Goal: Task Accomplishment & Management: Complete application form

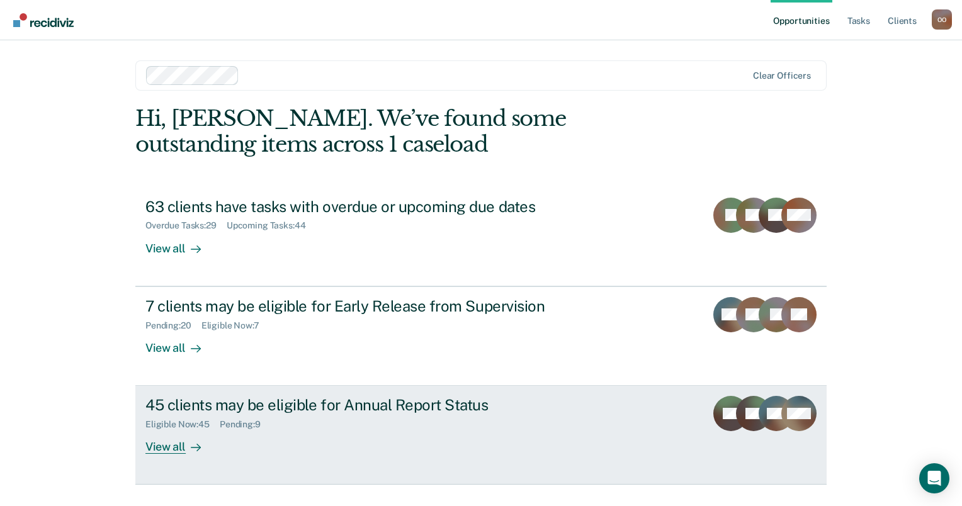
click at [178, 425] on div "Eligible Now : 45" at bounding box center [182, 424] width 74 height 11
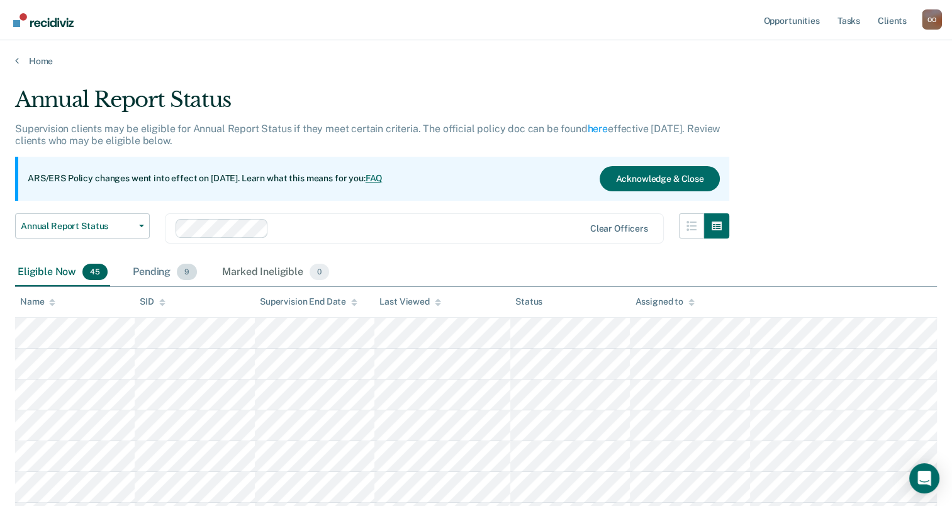
click at [160, 273] on div "Pending 9" at bounding box center [164, 273] width 69 height 28
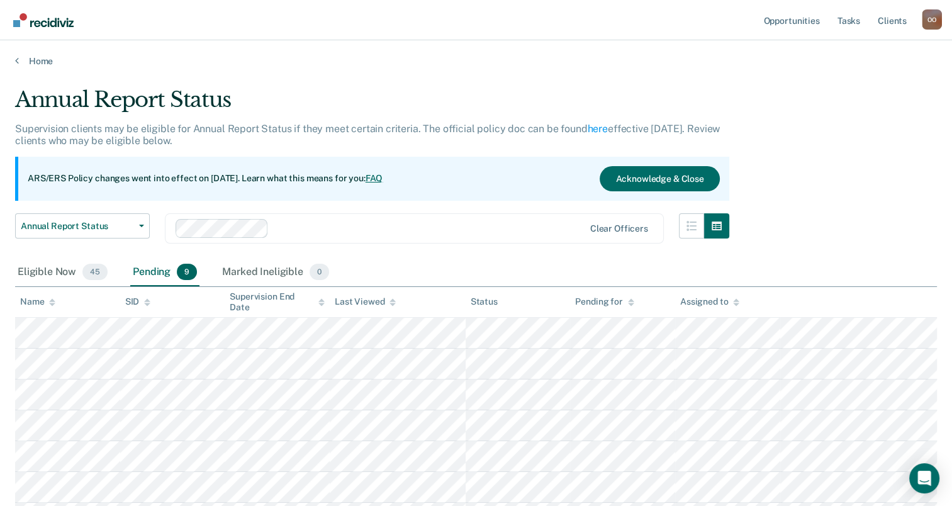
scroll to position [179, 0]
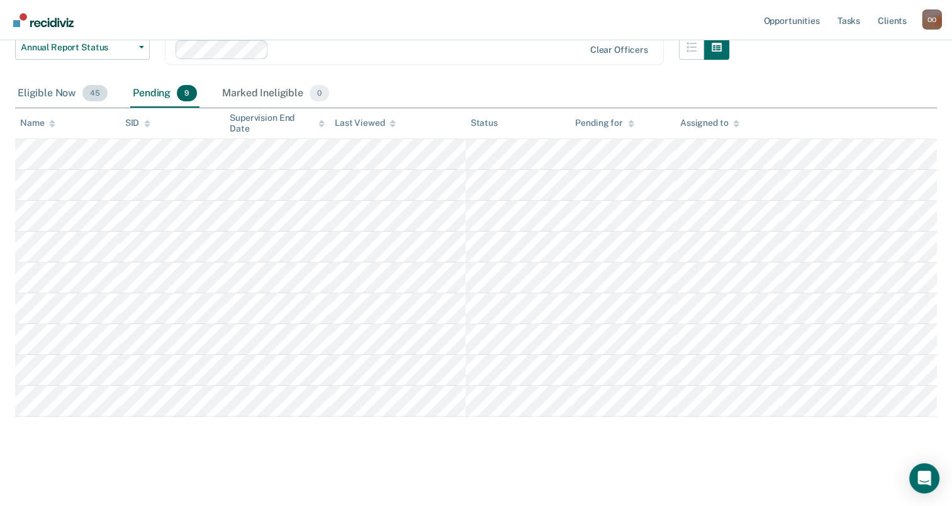
click at [43, 92] on div "Eligible Now 45" at bounding box center [62, 94] width 95 height 28
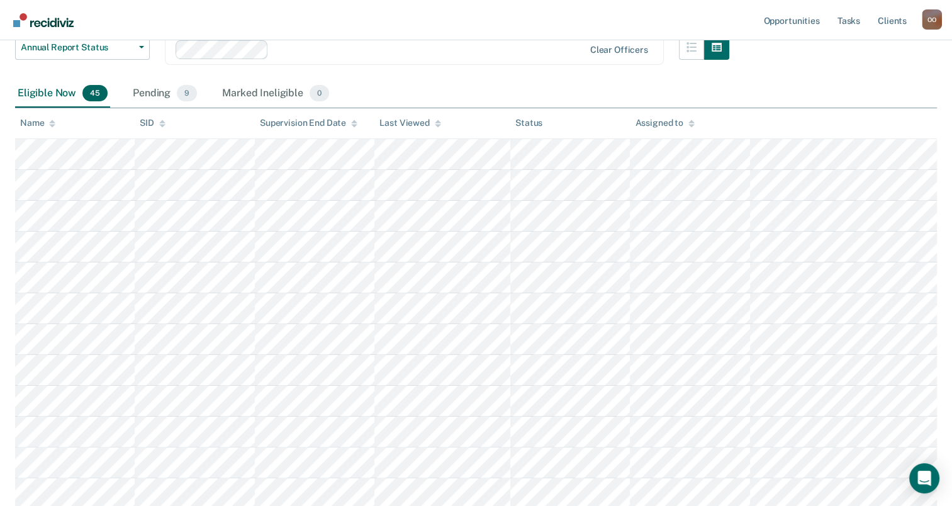
drag, startPoint x: 959, startPoint y: 339, endPoint x: 855, endPoint y: 45, distance: 311.3
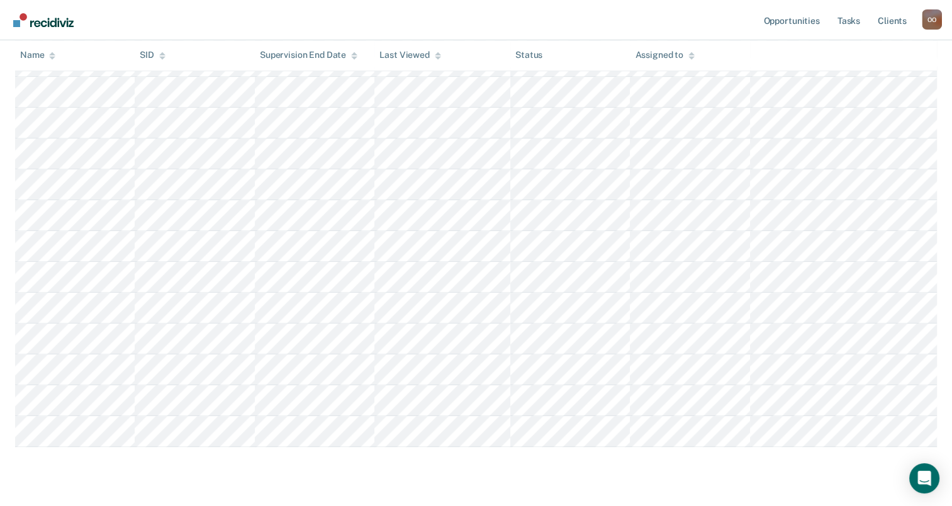
scroll to position [1269, 0]
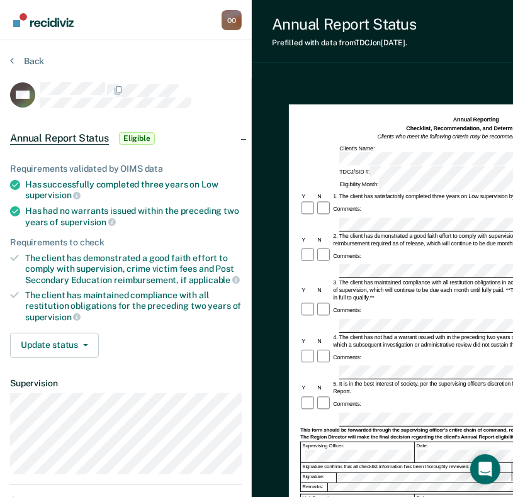
click at [435, 74] on div "Annual Report Status Prefilled with data from TDCJ on 10-01-2025 . Download For…" at bounding box center [439, 316] width 374 height 632
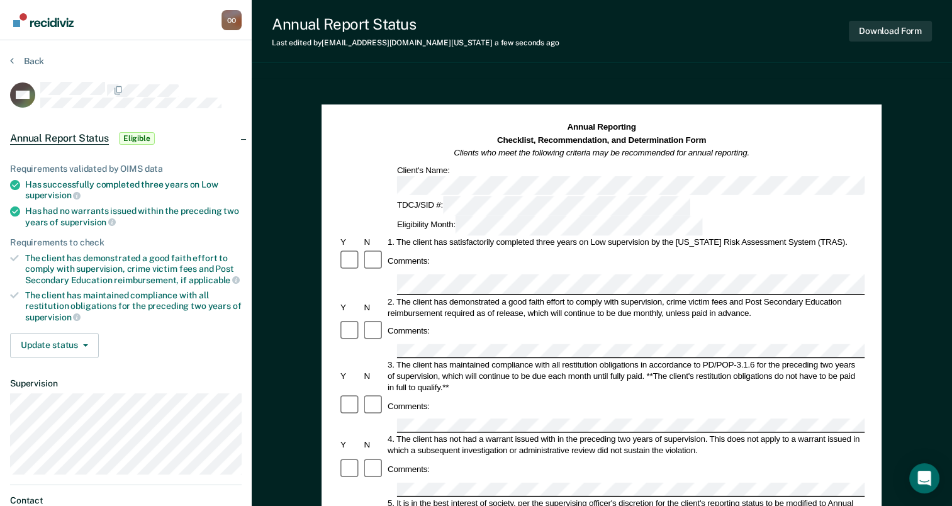
scroll to position [208, 0]
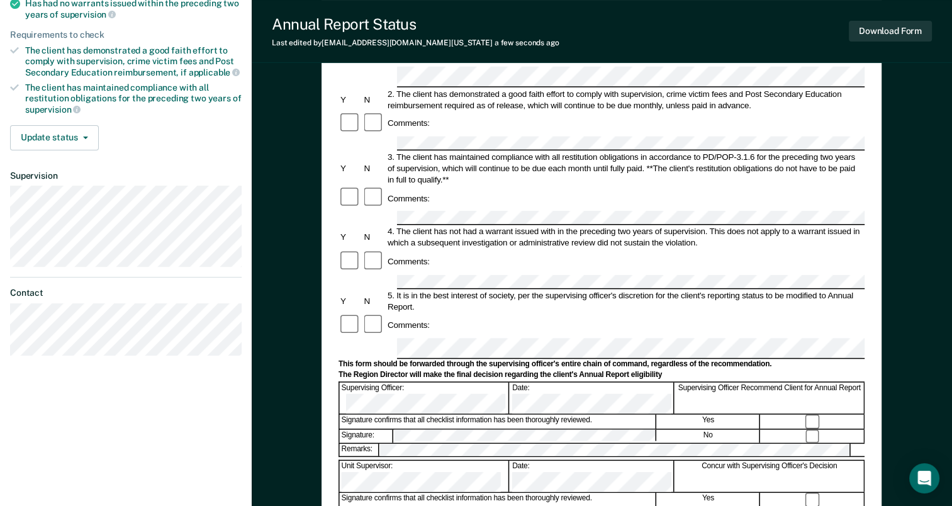
click at [408, 279] on form "Annual Reporting Checklist, Recommendation, and Determination Form Clients who …" at bounding box center [602, 347] width 526 height 867
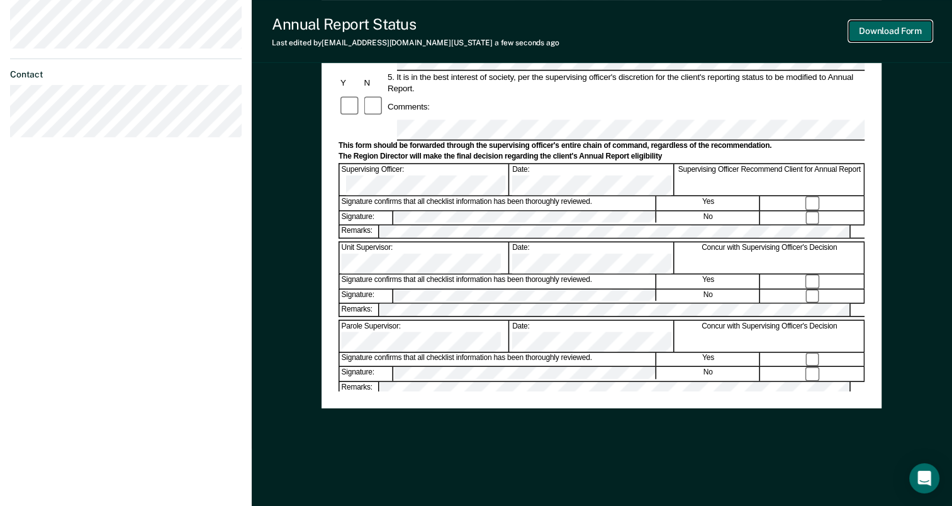
click at [878, 33] on button "Download Form" at bounding box center [890, 31] width 83 height 21
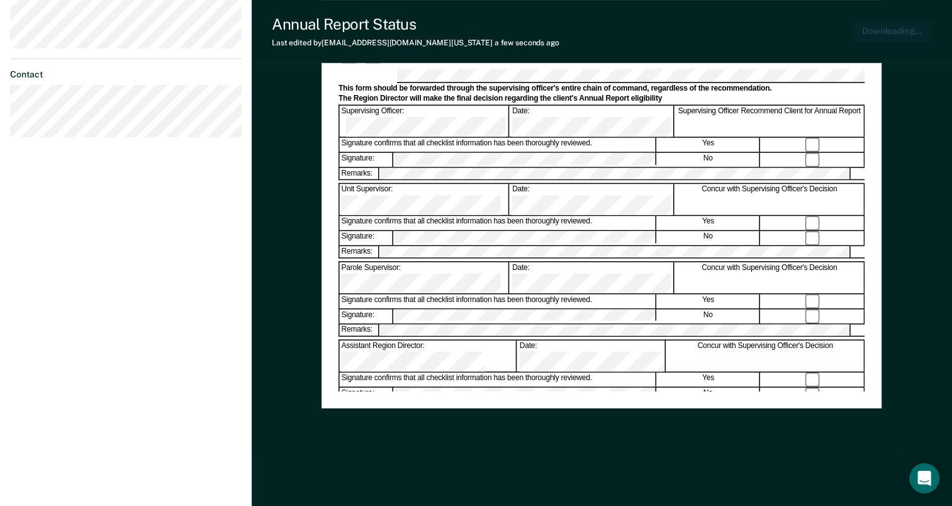
scroll to position [0, 0]
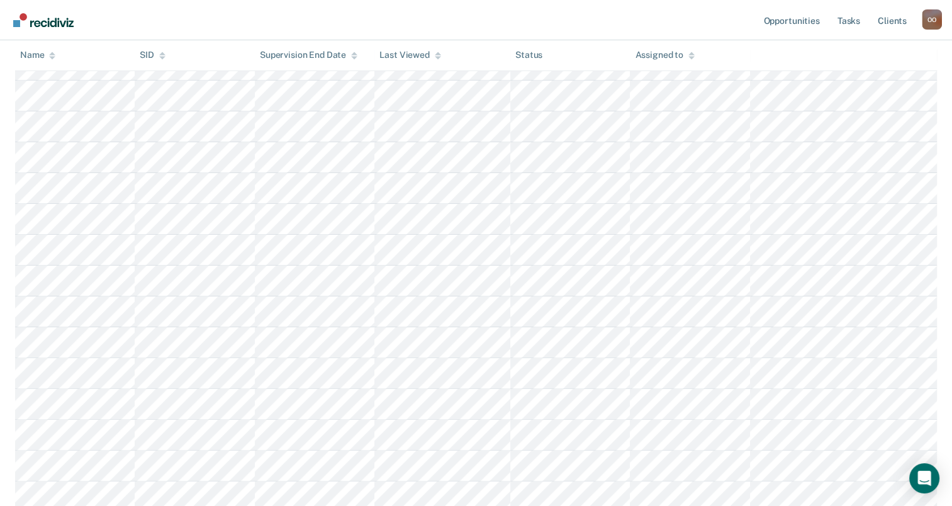
scroll to position [188, 0]
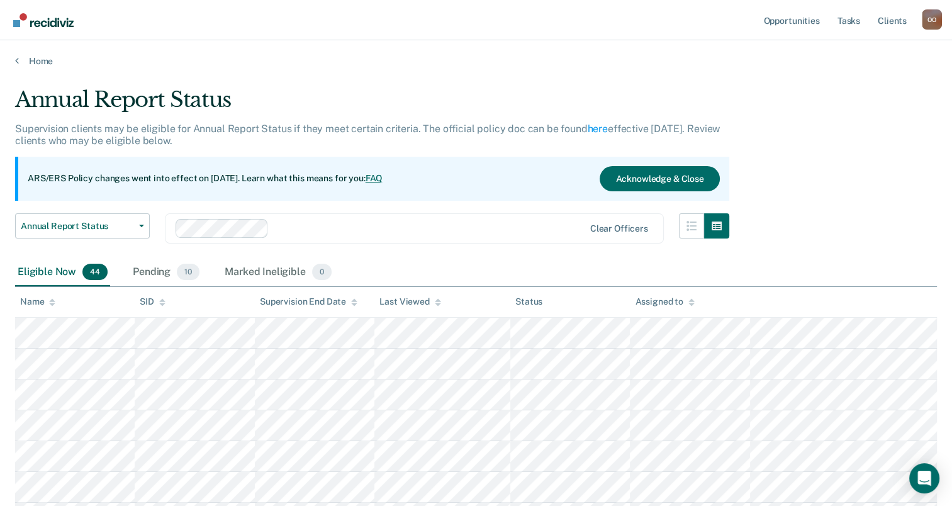
scroll to position [188, 0]
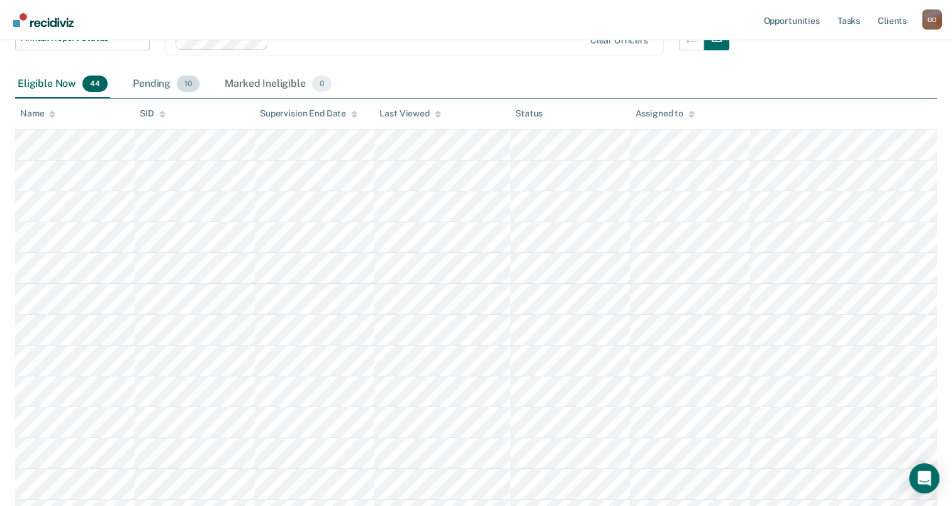
click at [151, 86] on div "Pending 10" at bounding box center [166, 84] width 72 height 28
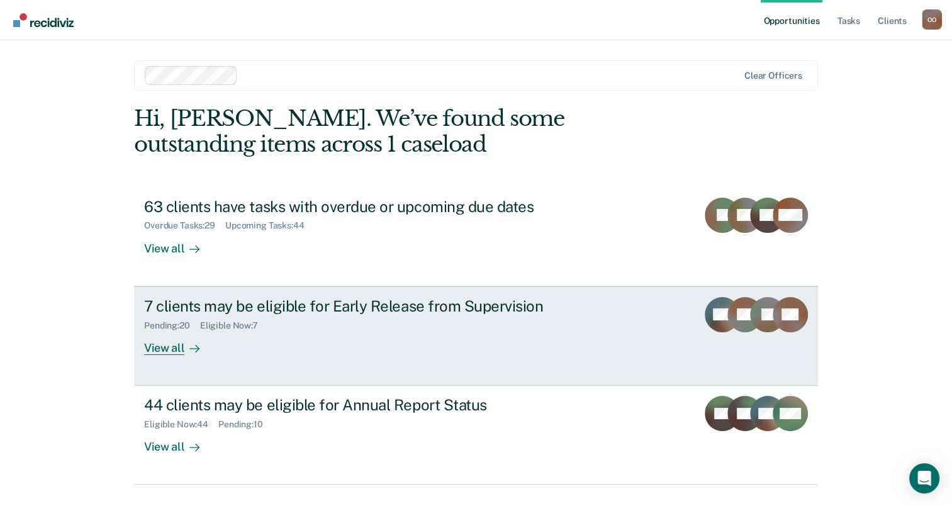
click at [251, 310] on div "7 clients may be eligible for Early Release from Supervision" at bounding box center [365, 306] width 442 height 18
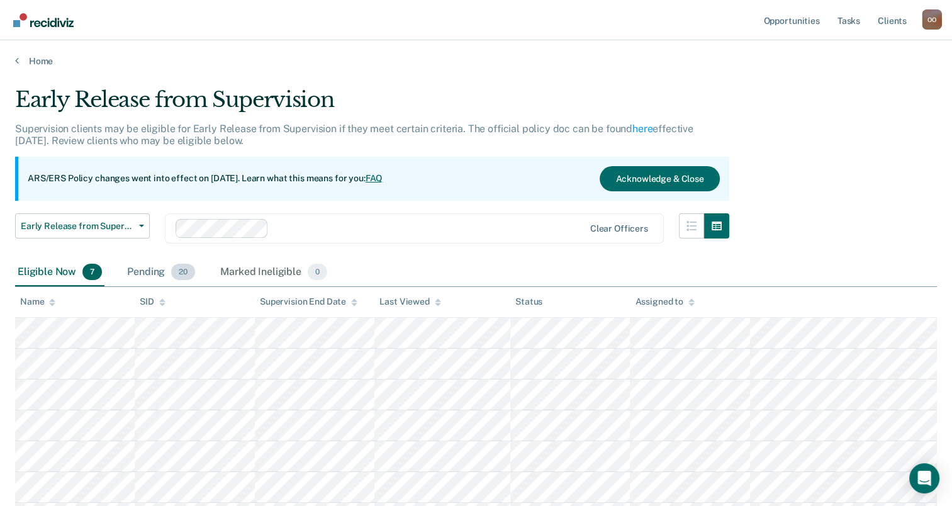
click at [134, 271] on div "Pending 20" at bounding box center [161, 273] width 73 height 28
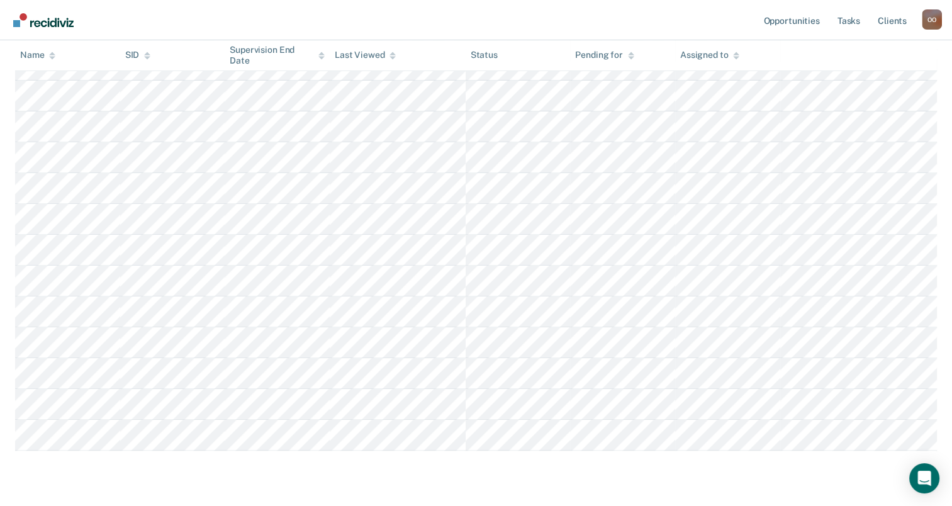
scroll to position [486, 0]
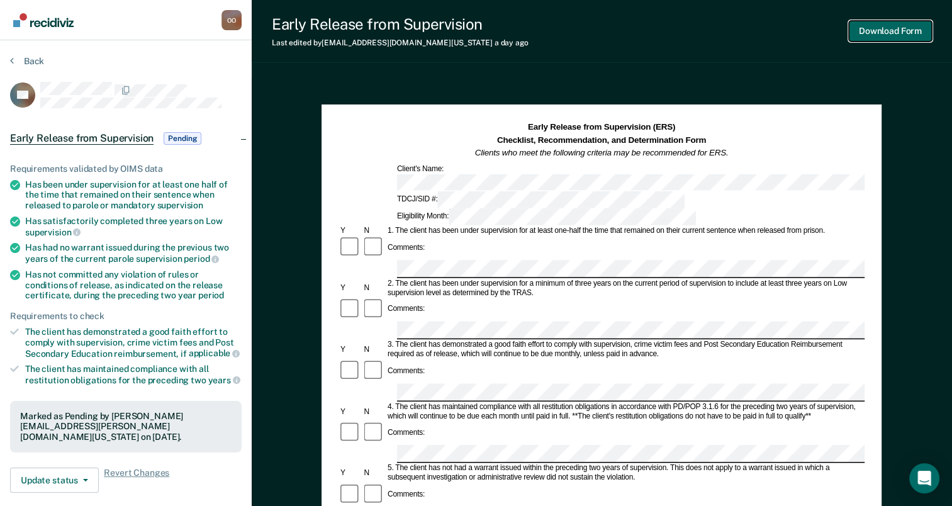
click at [890, 31] on button "Download Form" at bounding box center [890, 31] width 83 height 21
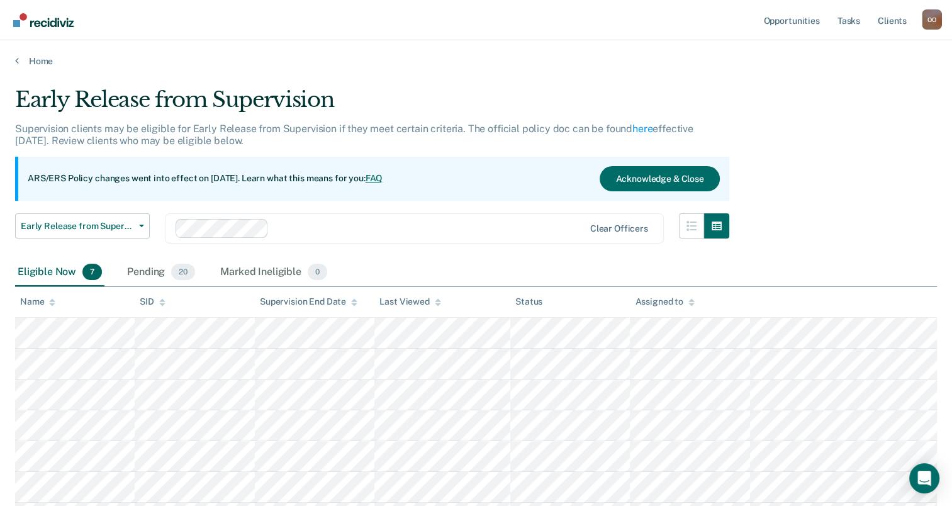
scroll to position [117, 0]
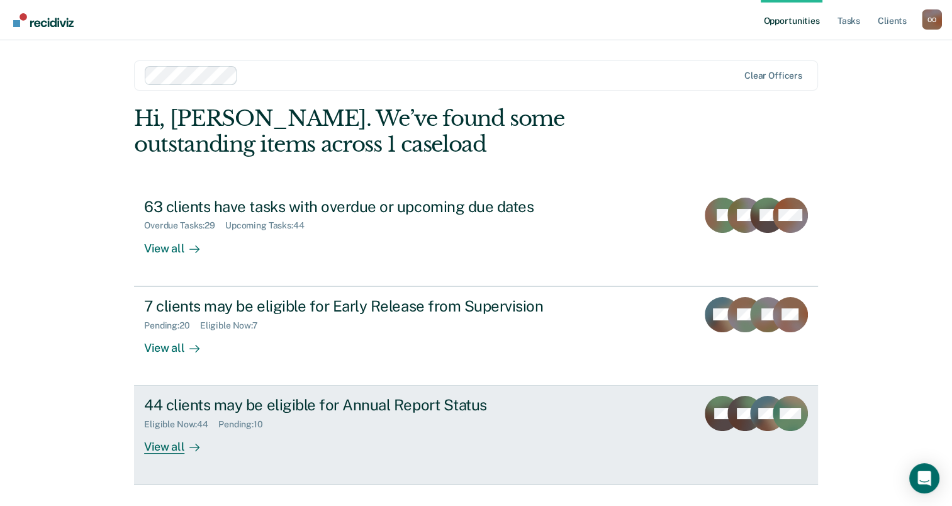
click at [194, 417] on div "Eligible Now : 44 Pending : 10" at bounding box center [365, 422] width 442 height 16
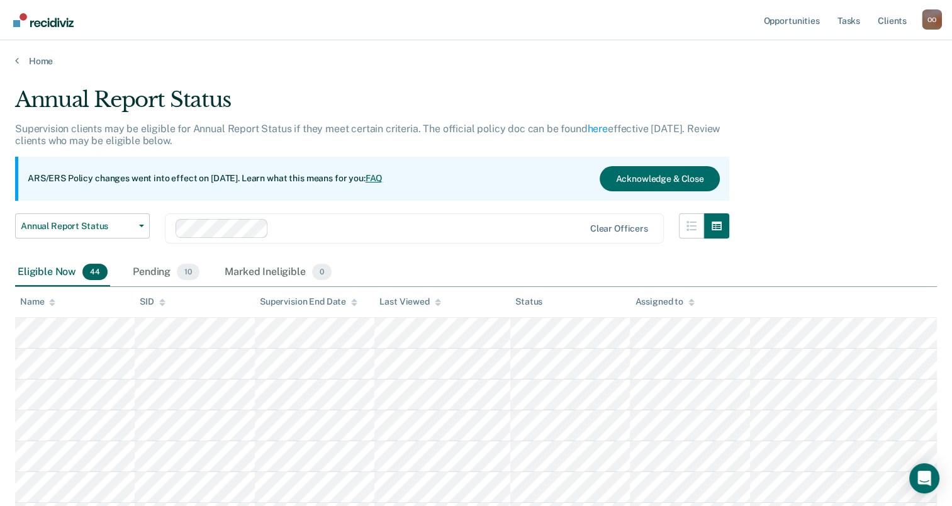
scroll to position [442, 0]
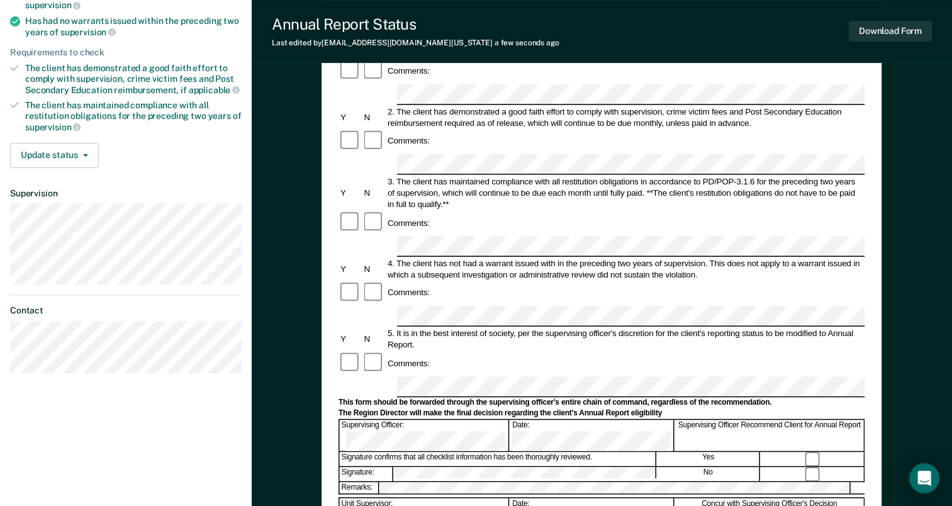
scroll to position [199, 0]
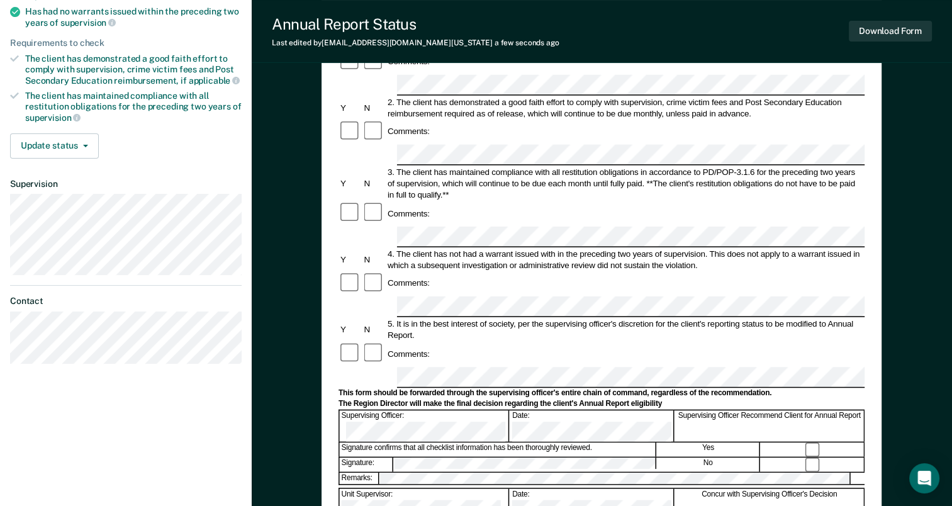
click at [404, 308] on form "Annual Reporting Checklist, Recommendation, and Determination Form Clients who …" at bounding box center [602, 365] width 526 height 887
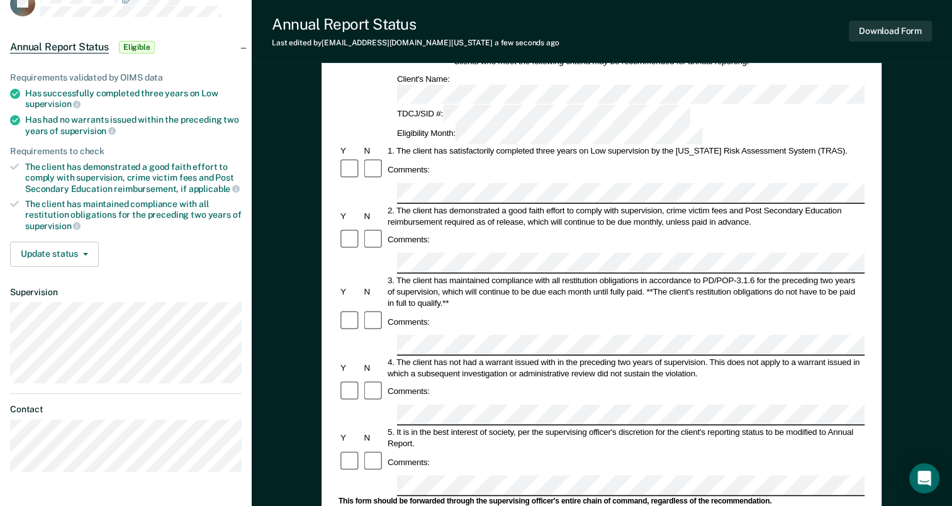
scroll to position [83, 0]
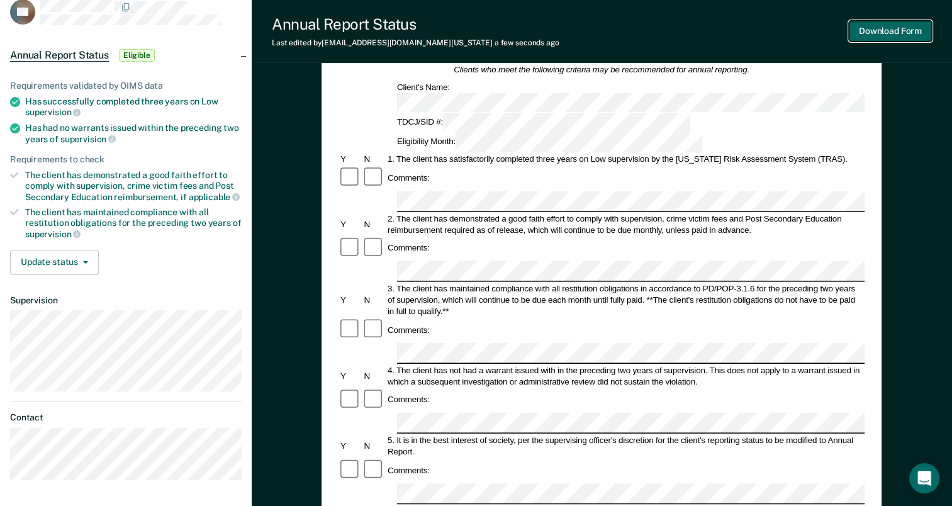
click at [877, 31] on button "Download Form" at bounding box center [890, 31] width 83 height 21
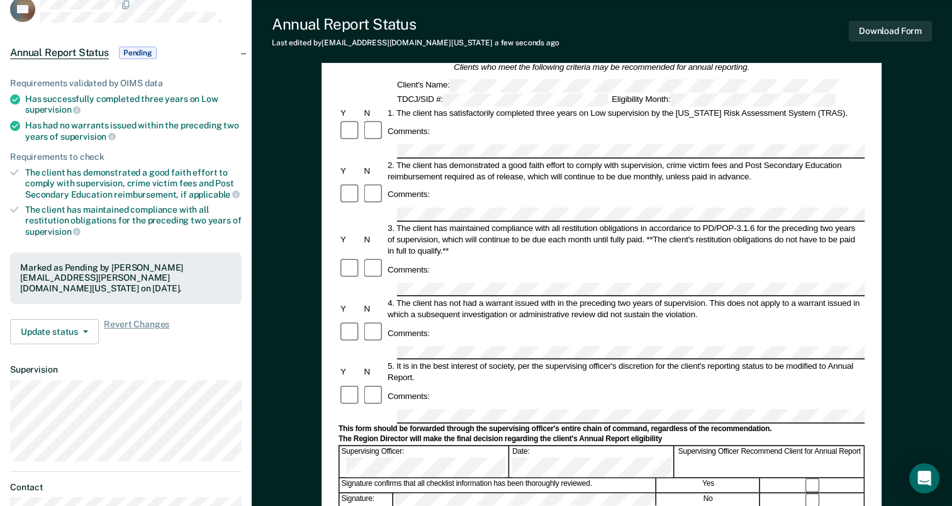
scroll to position [0, 0]
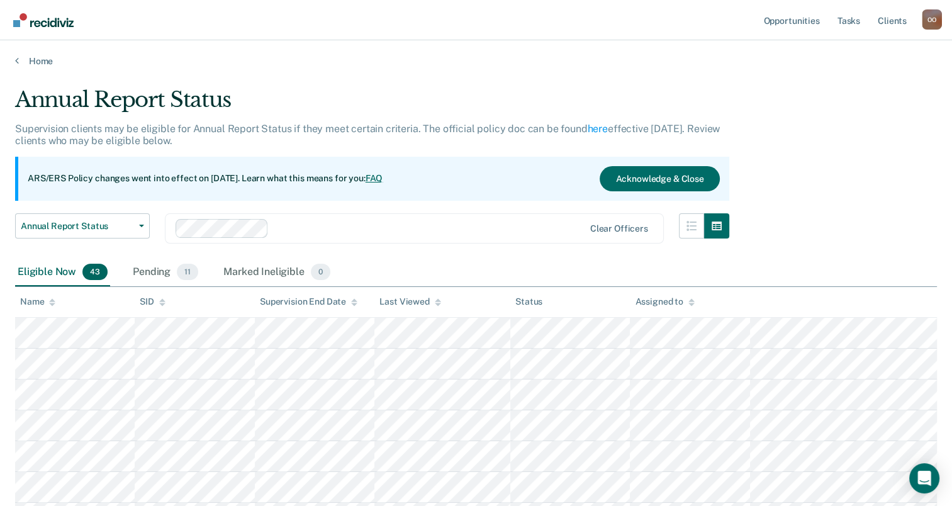
scroll to position [442, 0]
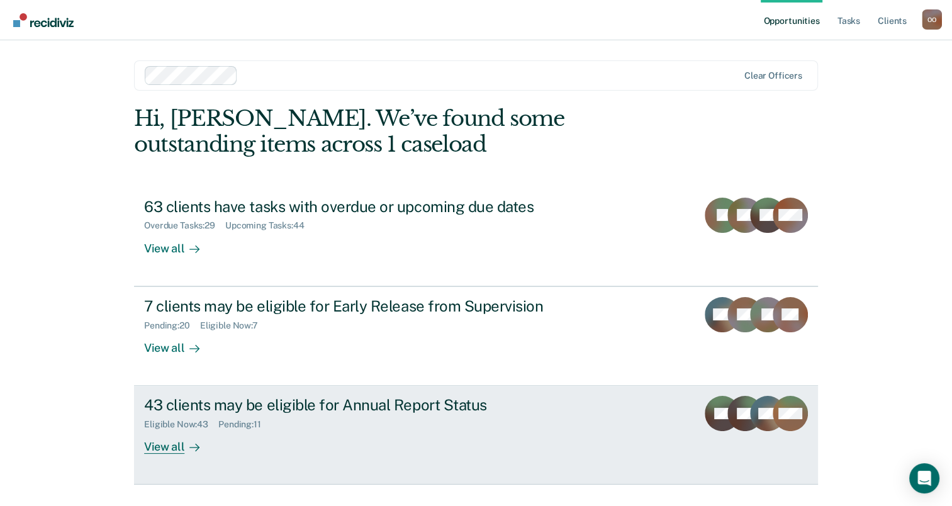
click at [189, 432] on div "View all" at bounding box center [179, 442] width 70 height 25
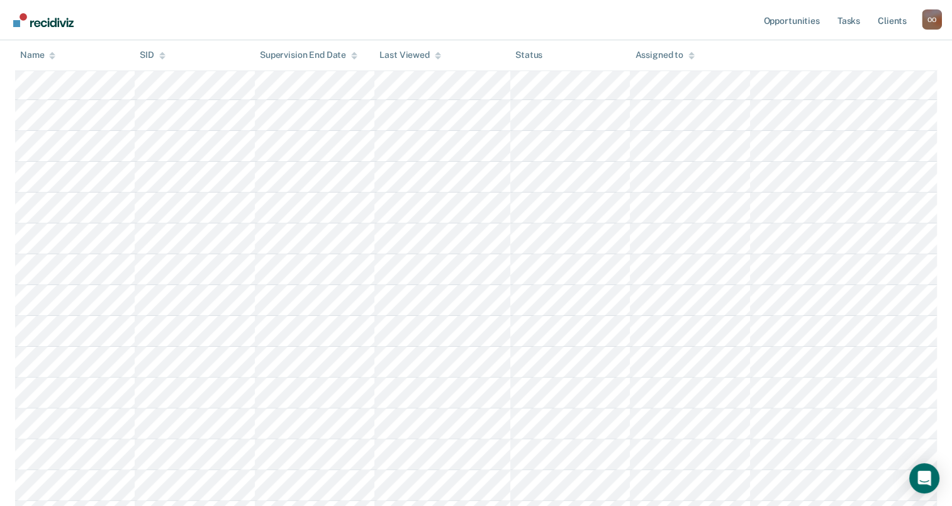
scroll to position [256, 0]
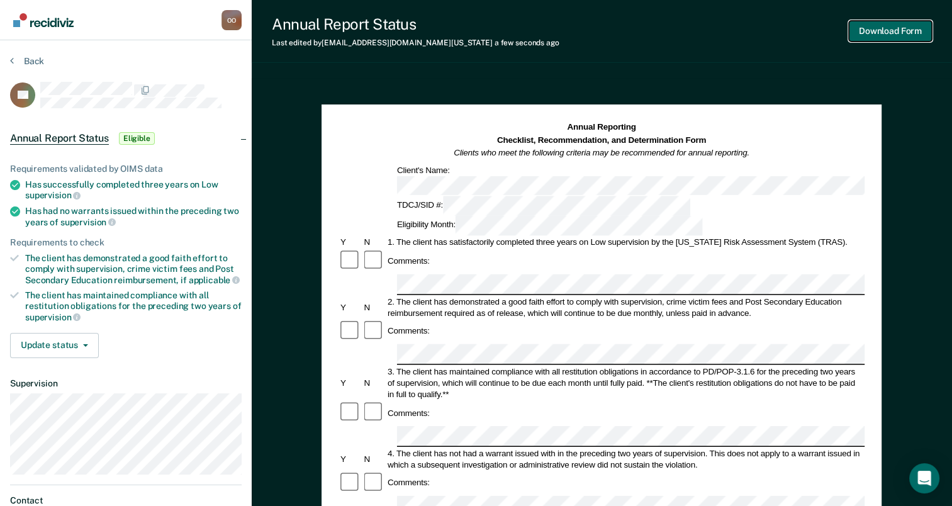
click at [889, 35] on button "Download Form" at bounding box center [890, 31] width 83 height 21
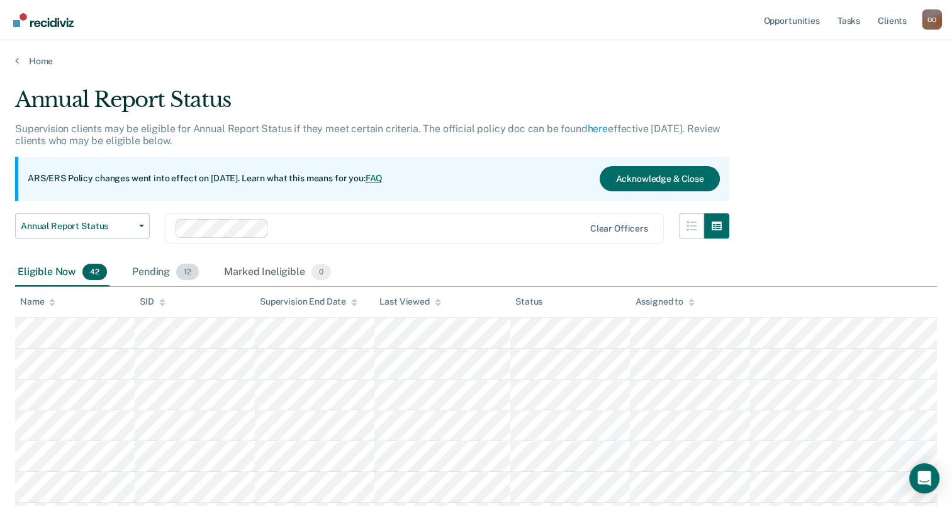
click at [154, 269] on div "Pending 12" at bounding box center [166, 273] width 72 height 28
click at [151, 267] on div "Pending 12" at bounding box center [166, 273] width 72 height 28
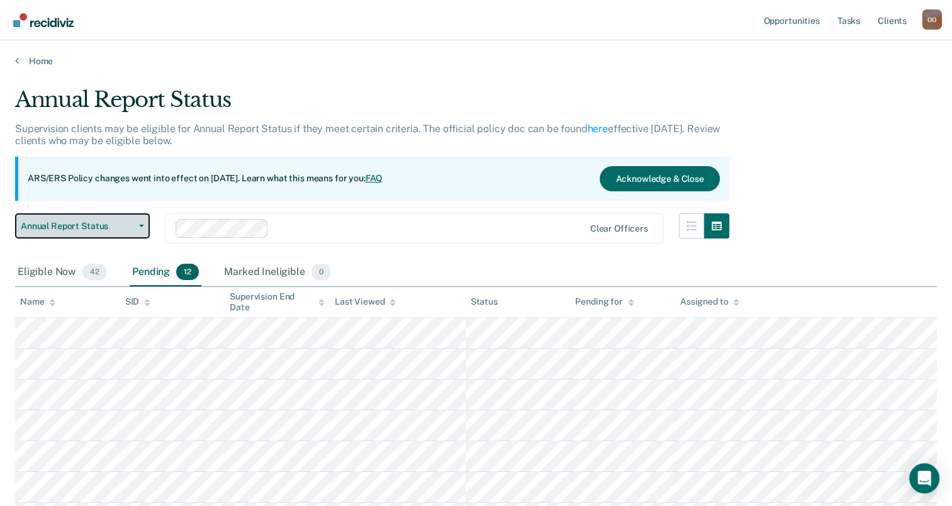
click at [40, 223] on span "Annual Report Status" at bounding box center [77, 226] width 113 height 11
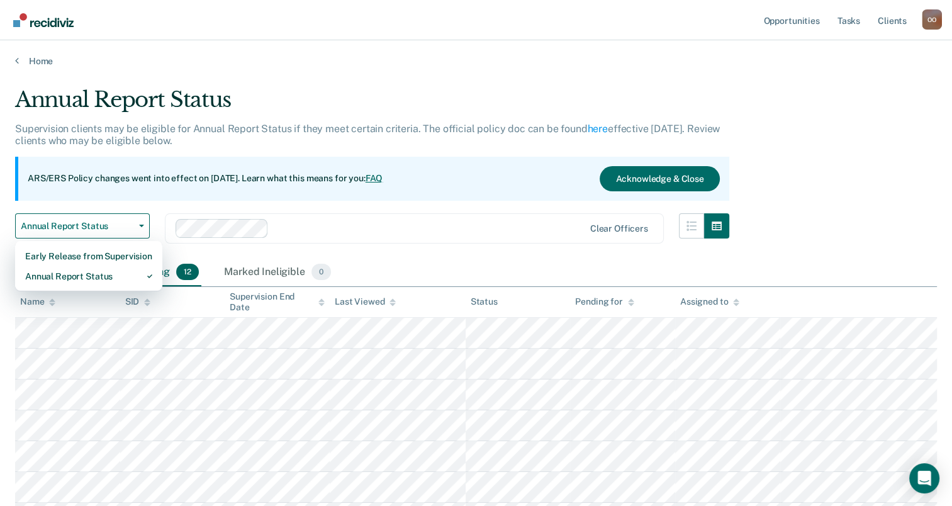
click at [395, 240] on div "Clear officers" at bounding box center [414, 228] width 499 height 30
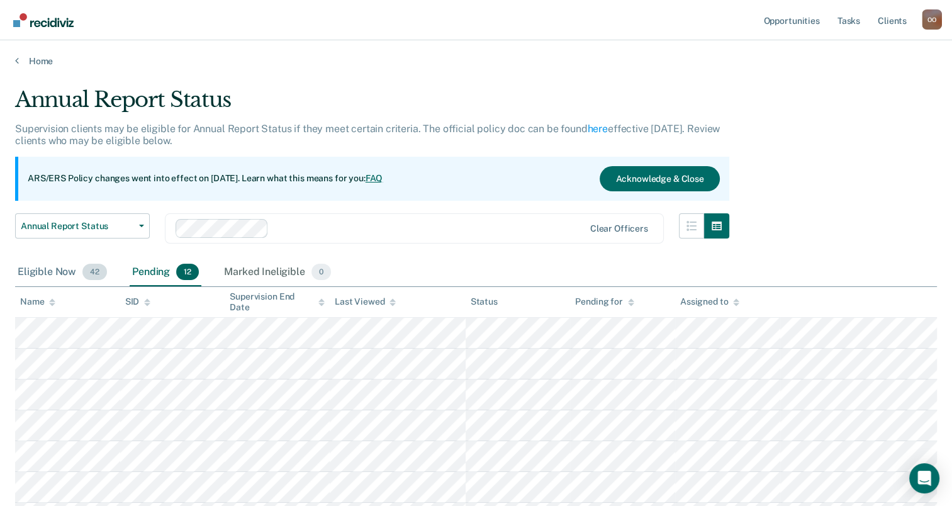
click at [25, 273] on div "Eligible Now 42" at bounding box center [62, 273] width 94 height 28
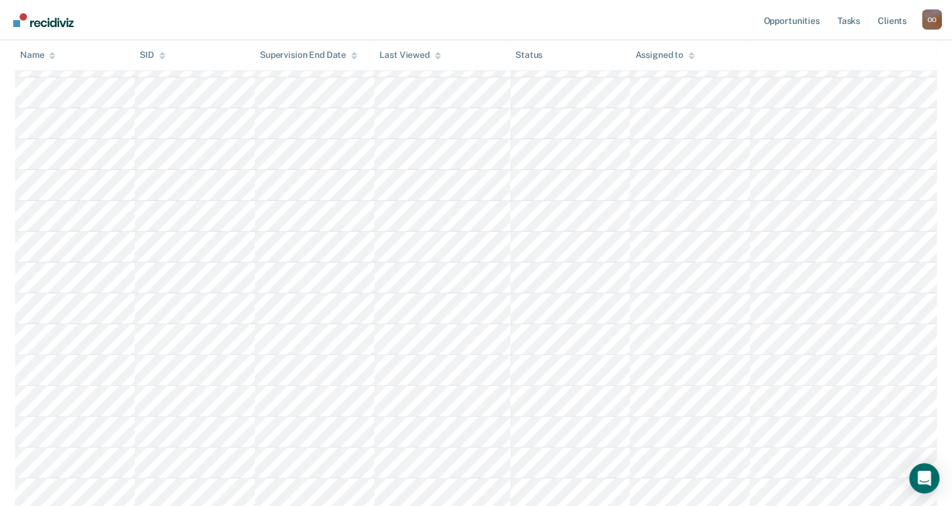
scroll to position [272, 0]
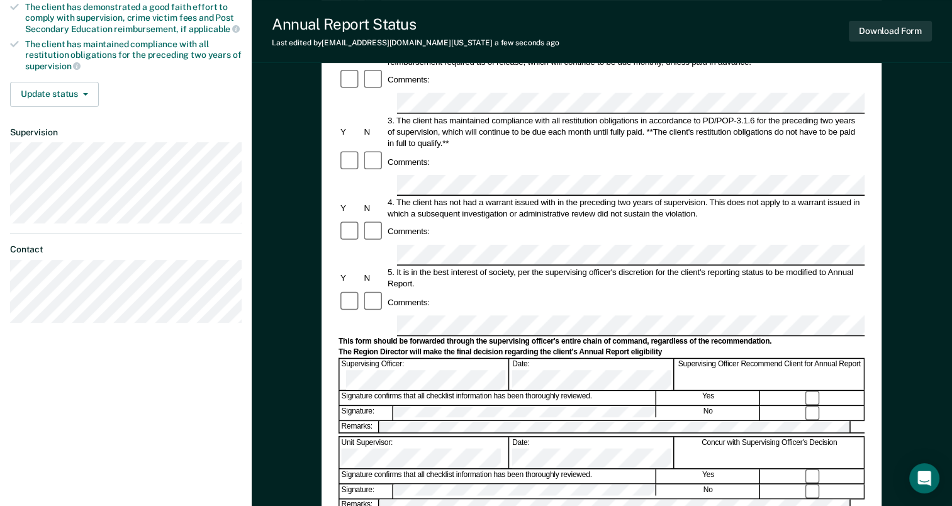
scroll to position [296, 0]
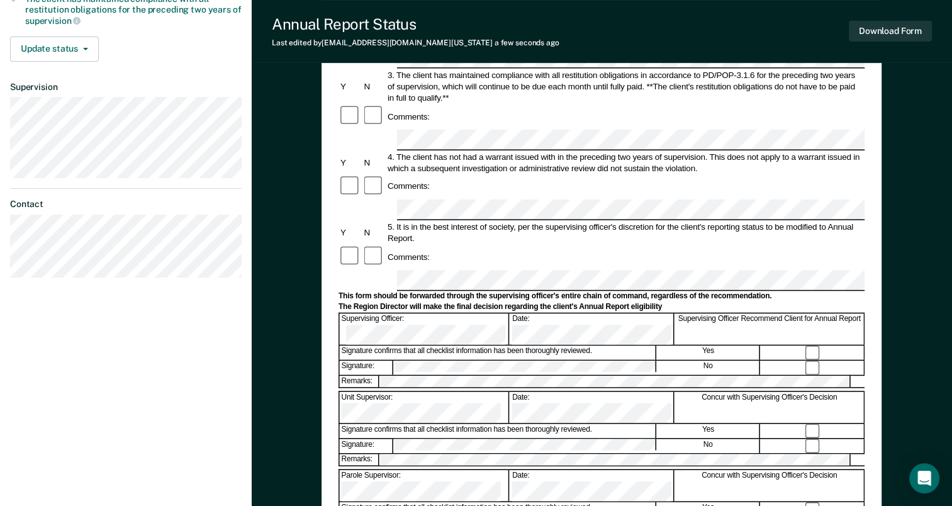
click at [408, 189] on form "Annual Reporting Checklist, Recommendation, and Determination Form Clients who …" at bounding box center [602, 268] width 526 height 887
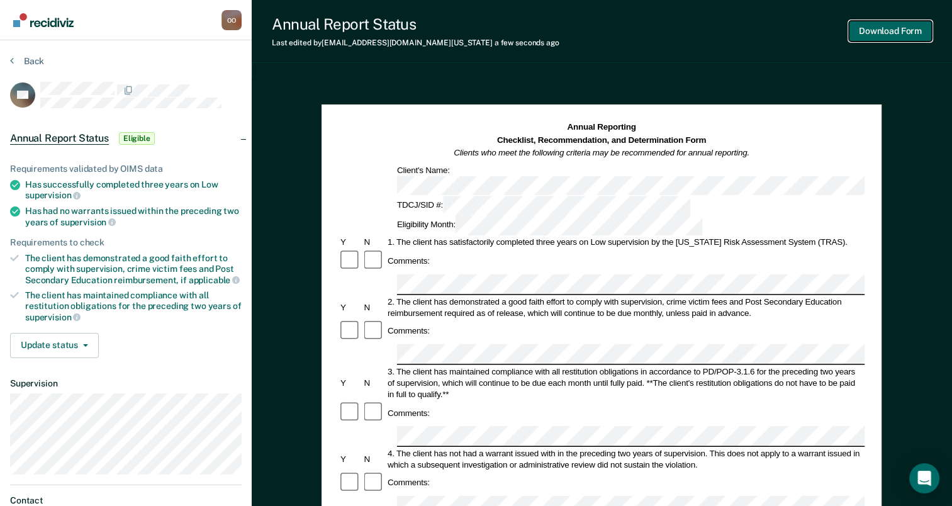
click at [888, 26] on button "Download Form" at bounding box center [890, 31] width 83 height 21
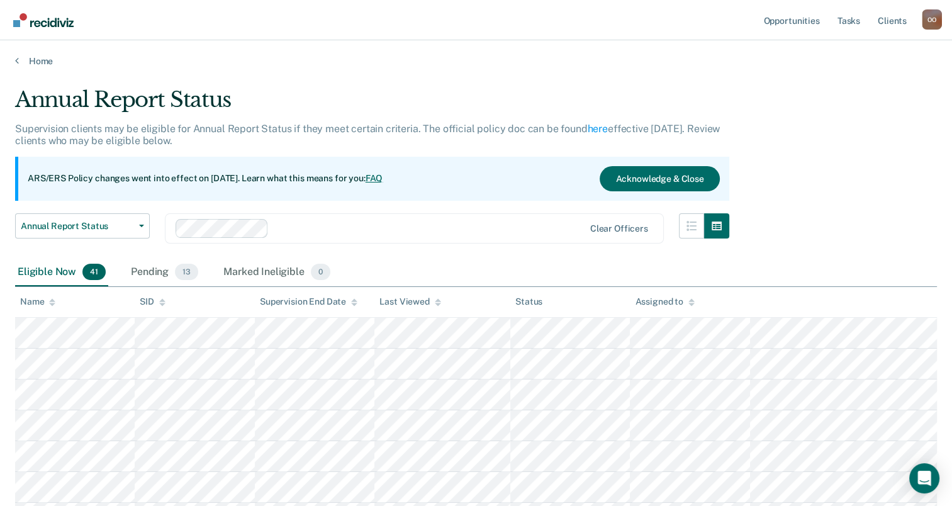
scroll to position [272, 0]
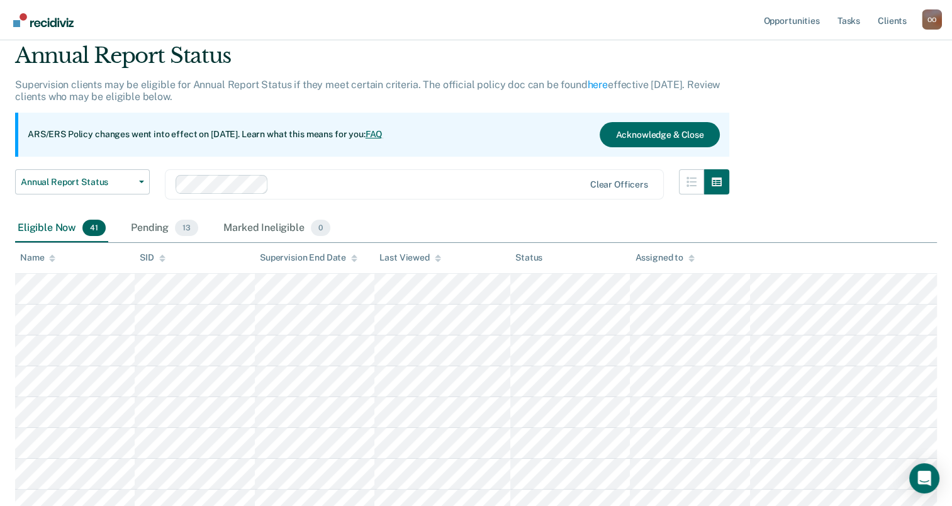
scroll to position [28, 0]
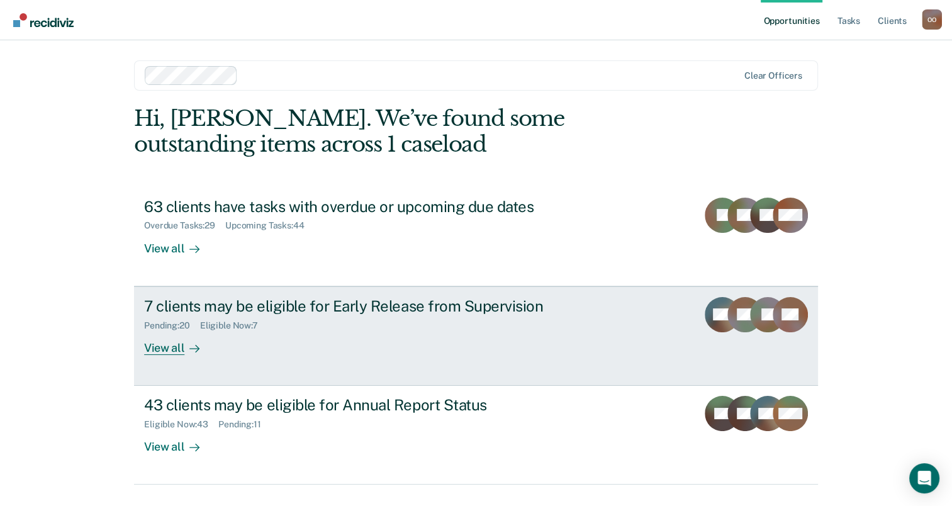
click at [157, 347] on div "View all" at bounding box center [179, 342] width 70 height 25
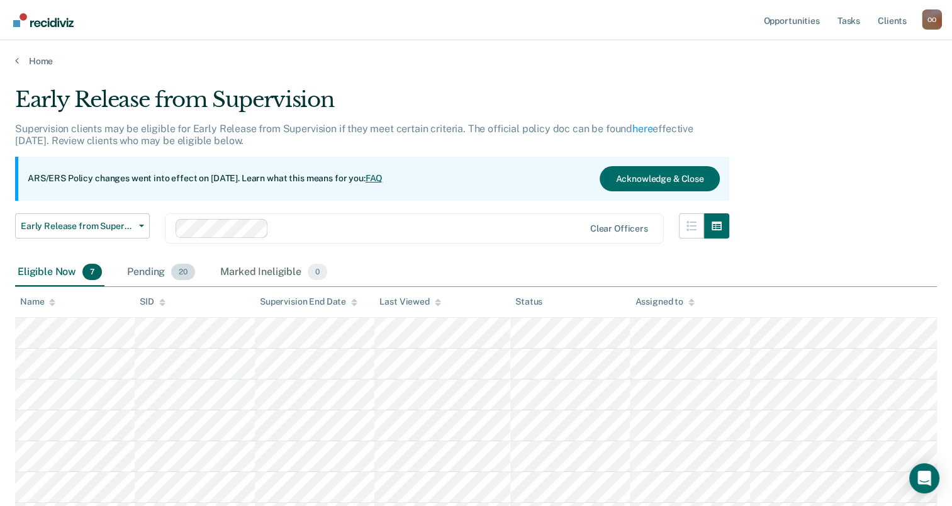
click at [146, 271] on div "Pending 20" at bounding box center [161, 273] width 73 height 28
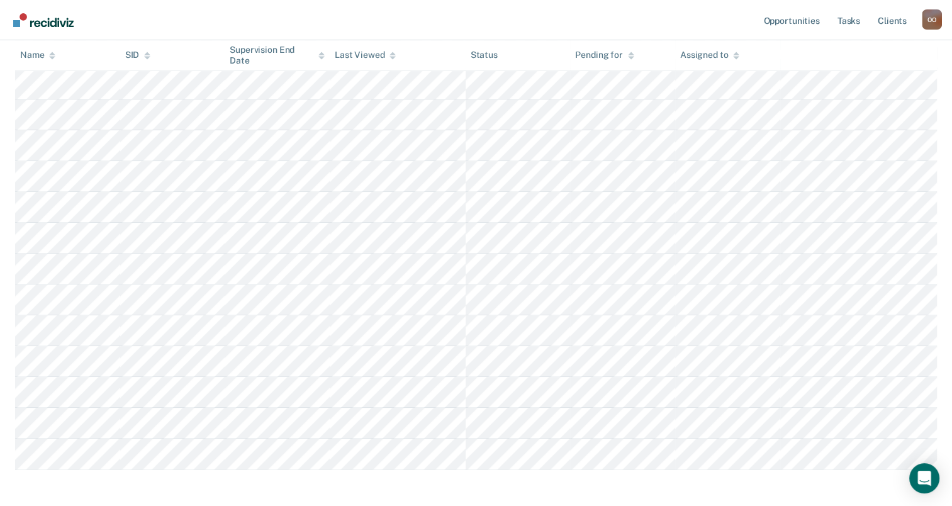
scroll to position [468, 0]
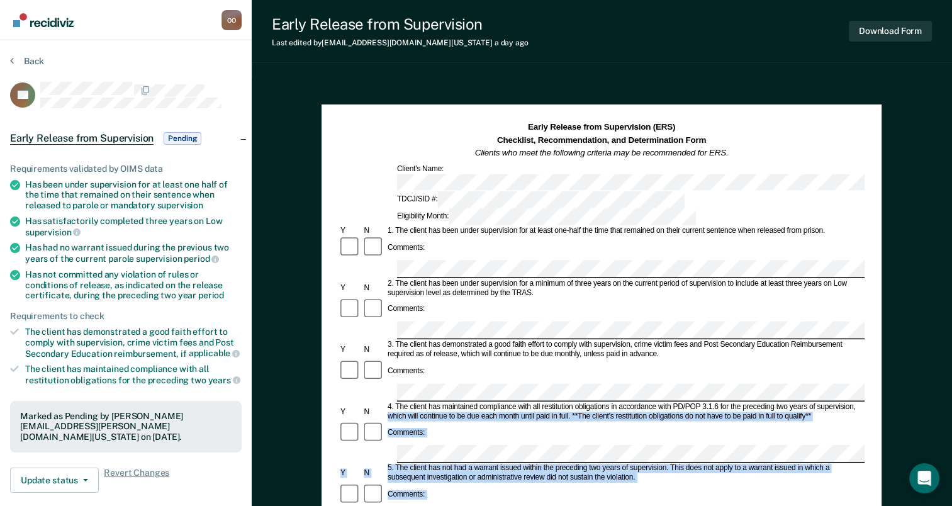
drag, startPoint x: 951, startPoint y: 245, endPoint x: 958, endPoint y: 390, distance: 144.3
click at [952, 390] on html "Looks like you’re using Internet Explorer 11. For faster loading and a better e…" at bounding box center [476, 253] width 952 height 506
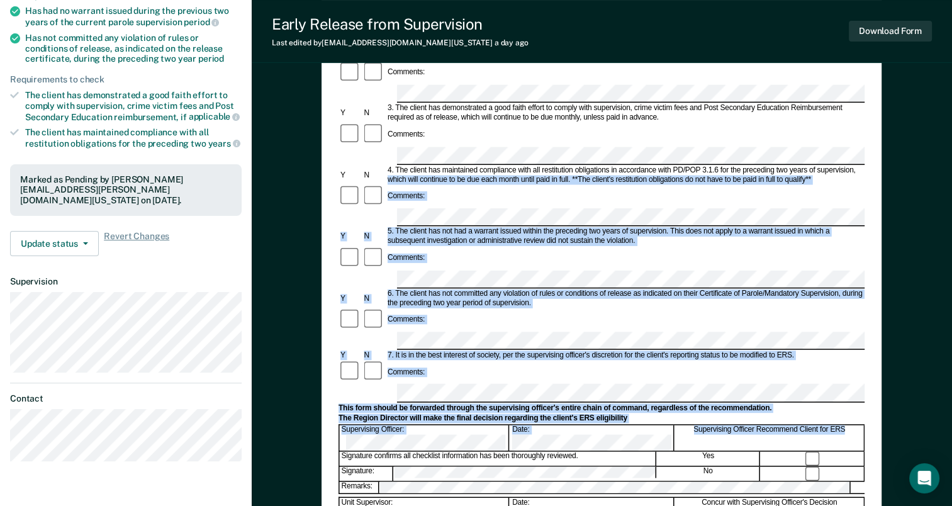
scroll to position [339, 0]
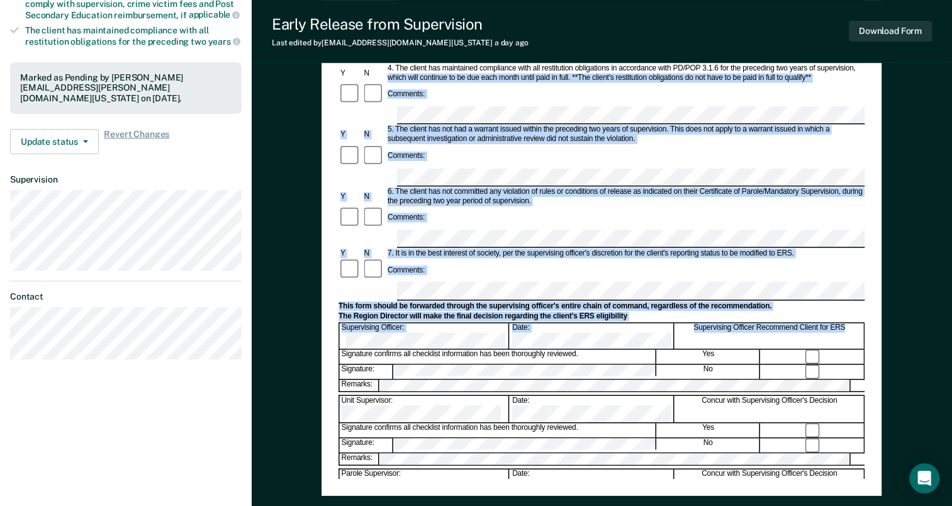
click at [449, 249] on div "7. It is in the best interest of society, per the supervising officer's discret…" at bounding box center [625, 253] width 479 height 9
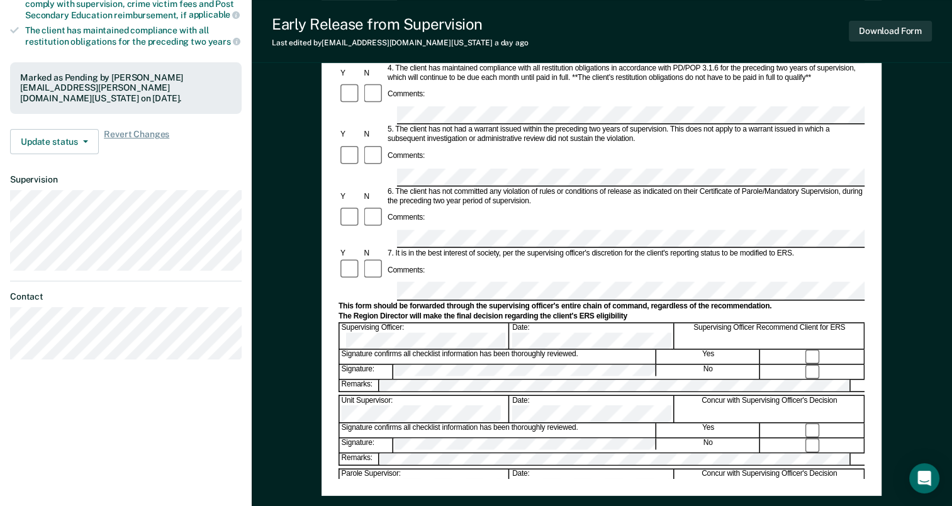
scroll to position [117, 0]
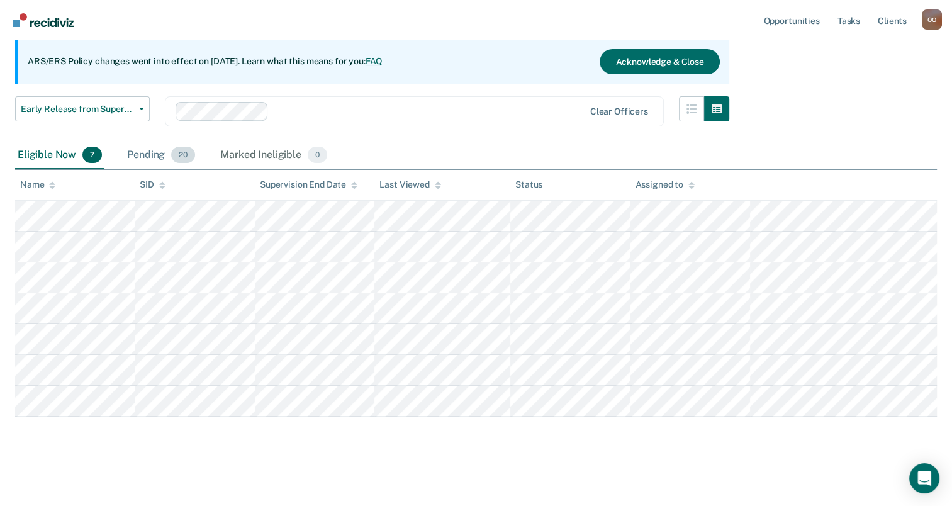
click at [143, 149] on div "Pending 20" at bounding box center [161, 156] width 73 height 28
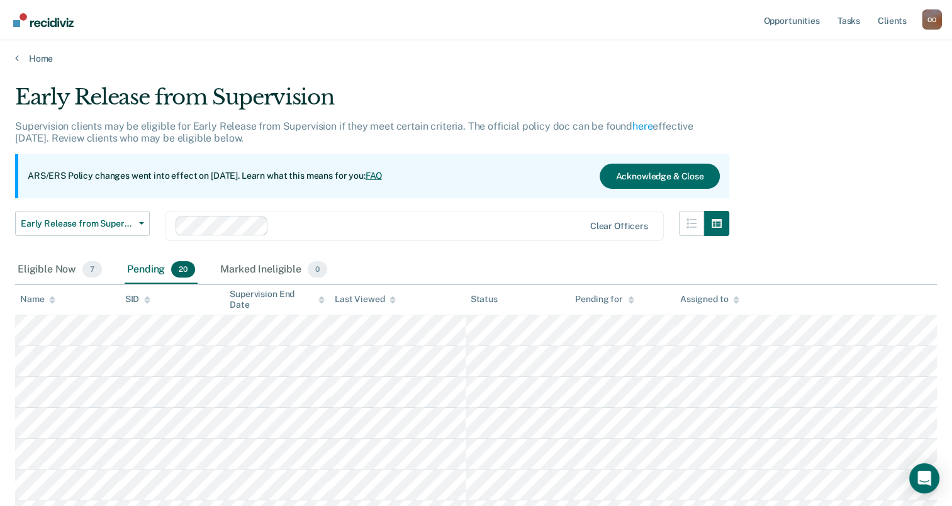
scroll to position [0, 0]
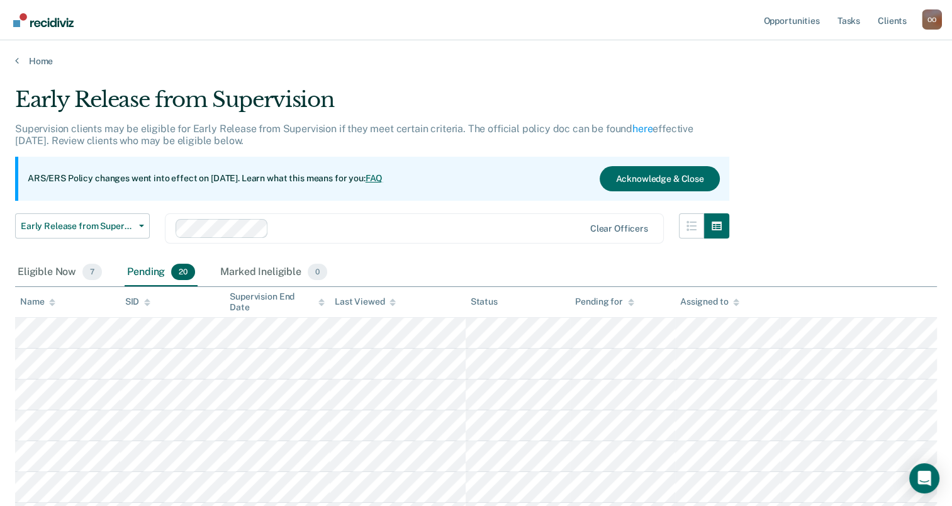
click at [152, 271] on div "Pending 20" at bounding box center [161, 273] width 73 height 28
